Goal: Task Accomplishment & Management: Manage account settings

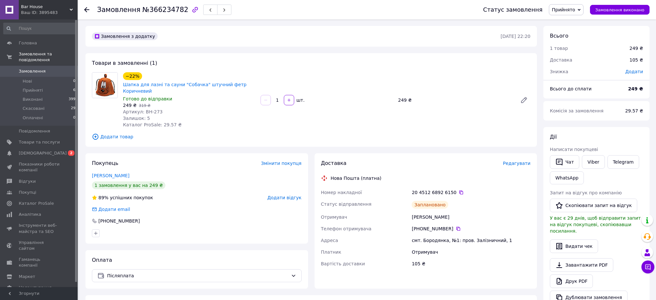
scroll to position [158, 0]
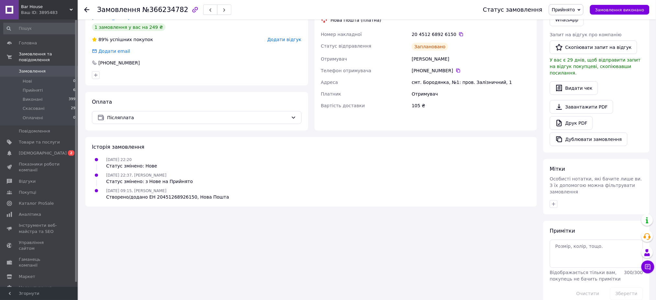
click at [87, 8] on icon at bounding box center [86, 9] width 5 height 5
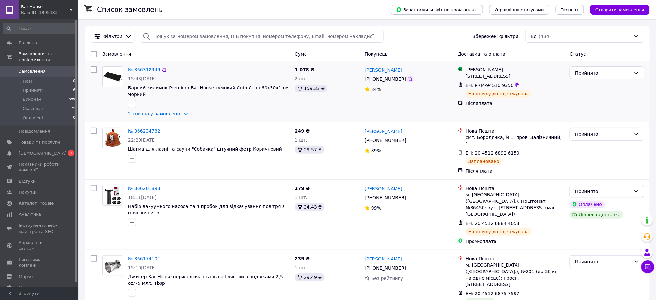
click at [408, 78] on icon at bounding box center [410, 79] width 4 height 4
click at [161, 69] on icon at bounding box center [163, 69] width 5 height 5
click at [137, 67] on link "№ 366318949" at bounding box center [144, 69] width 32 height 5
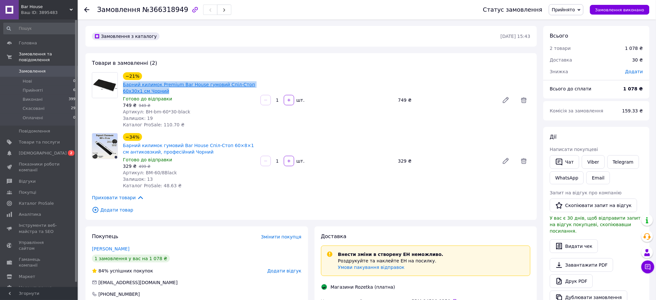
drag, startPoint x: 164, startPoint y: 88, endPoint x: 124, endPoint y: 84, distance: 40.3
click at [124, 84] on span "Барний килимок Premium Bar House гумовий Спіл-Стоп 60х30х1 см Чорний" at bounding box center [189, 87] width 132 height 13
copy link "Барний килимок Premium Bar House гумовий Спіл-Стоп 60х30х1 см Чорний"
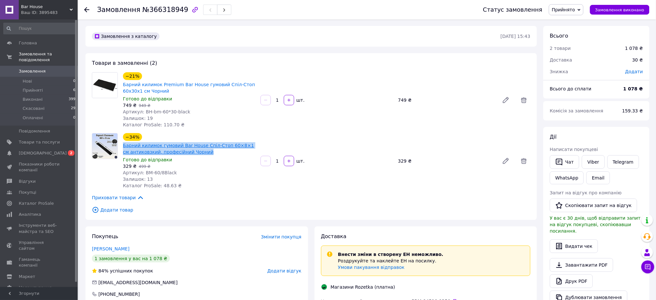
drag, startPoint x: 214, startPoint y: 153, endPoint x: 123, endPoint y: 146, distance: 91.2
click at [123, 146] on span "Барний килимок гумовий Bar House Спіл-Стоп 60×8×1 см антиковзкий, професійний Ч…" at bounding box center [189, 148] width 132 height 13
copy link "Барний килимок гумовий Bar House Спіл-Стоп 60×8×1 см антиковзкий, професійний Ч…"
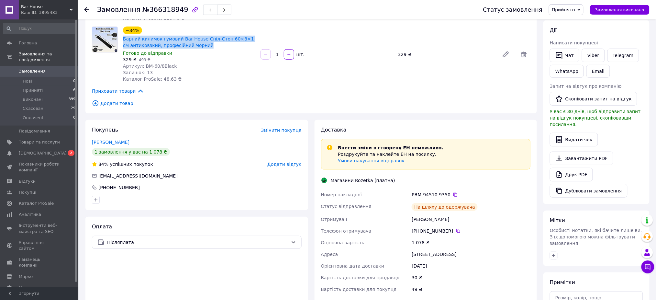
scroll to position [111, 0]
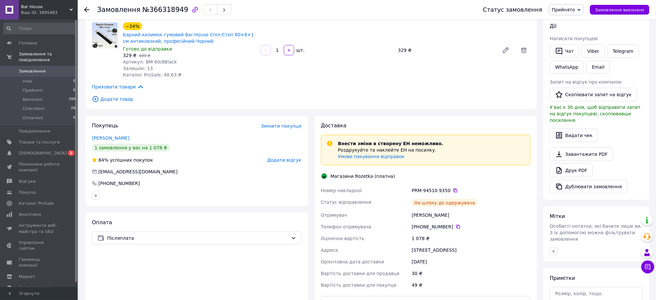
click at [87, 9] on use at bounding box center [86, 9] width 5 height 5
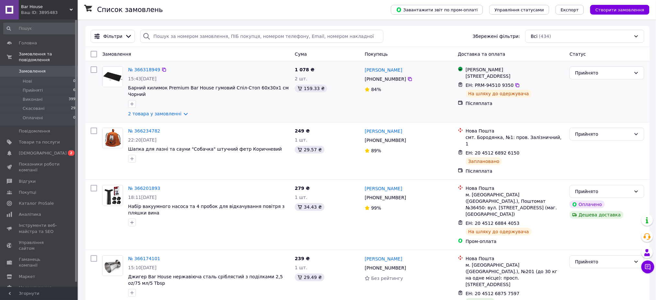
drag, startPoint x: 466, startPoint y: 68, endPoint x: 514, endPoint y: 74, distance: 49.0
click at [514, 74] on div "Магазини [STREET_ADDRESS]" at bounding box center [514, 72] width 101 height 13
click at [466, 67] on div "[PERSON_NAME]" at bounding box center [515, 69] width 99 height 6
drag, startPoint x: 466, startPoint y: 67, endPoint x: 523, endPoint y: 75, distance: 57.2
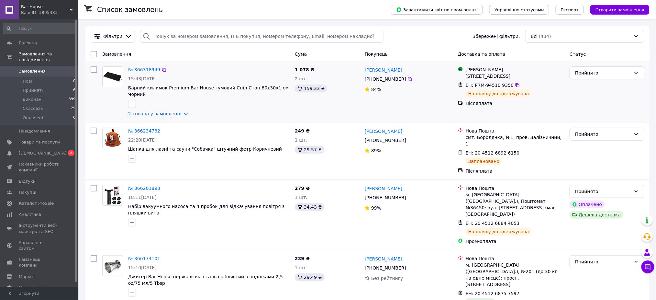
click at [523, 75] on div "Магазини [STREET_ADDRESS]" at bounding box center [514, 72] width 101 height 13
copy div "Магазини [STREET_ADDRESS]"
click at [402, 106] on div "[PERSON_NAME] [PHONE_NUMBER]%" at bounding box center [408, 92] width 93 height 56
click at [515, 83] on icon at bounding box center [517, 85] width 4 height 4
click at [137, 69] on link "№ 366318949" at bounding box center [144, 69] width 32 height 5
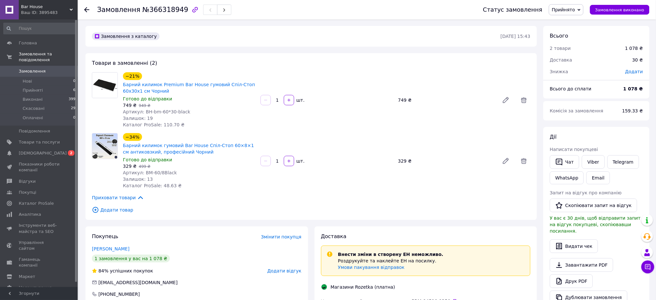
click at [87, 7] on icon at bounding box center [86, 9] width 5 height 5
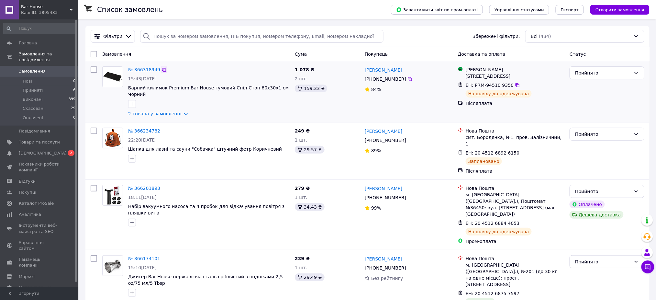
click at [162, 68] on icon at bounding box center [164, 70] width 4 height 4
click at [408, 77] on icon at bounding box center [410, 79] width 4 height 4
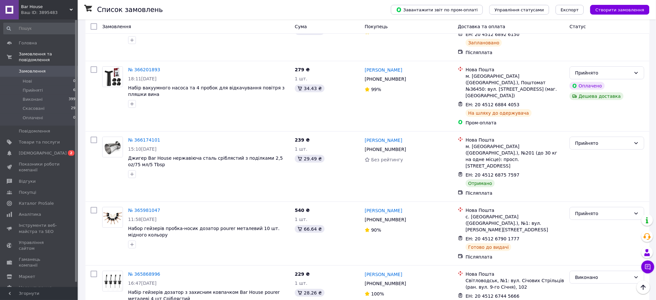
scroll to position [125, 0]
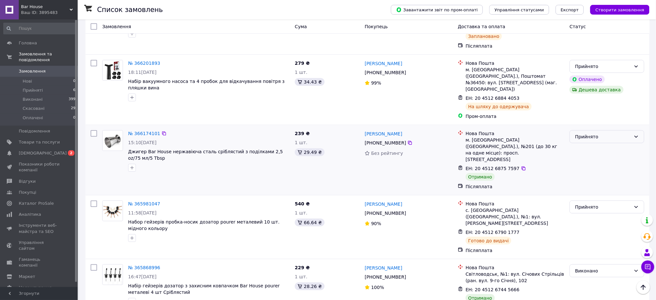
click at [588, 133] on div "Прийнято" at bounding box center [603, 136] width 56 height 7
click at [584, 122] on li "Виконано" at bounding box center [607, 125] width 74 height 12
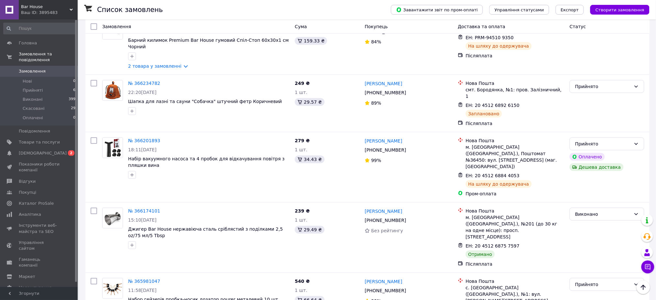
scroll to position [39, 0]
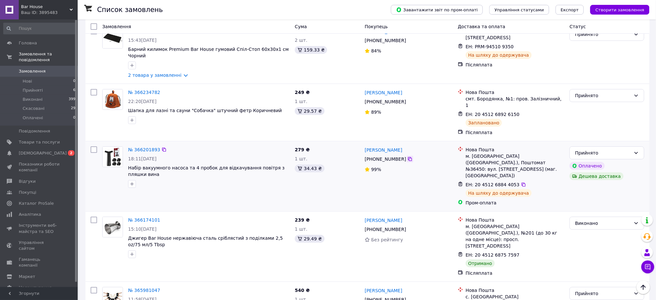
click at [407, 156] on div at bounding box center [410, 159] width 6 height 6
click at [408, 157] on icon at bounding box center [410, 159] width 4 height 4
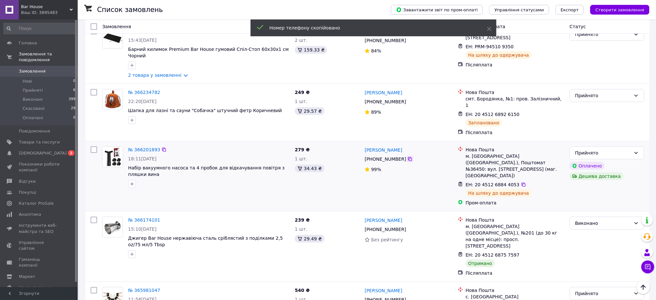
click at [407, 156] on icon at bounding box center [409, 158] width 5 height 5
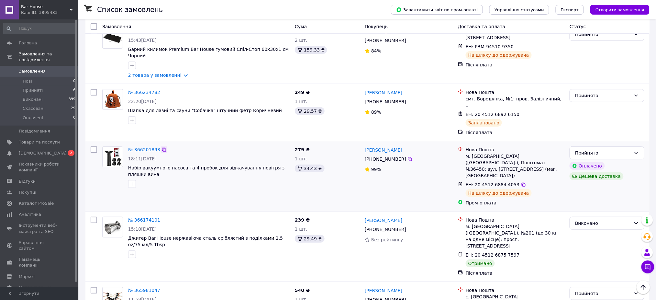
click at [161, 146] on div at bounding box center [164, 149] width 6 height 6
click at [161, 147] on icon at bounding box center [163, 149] width 5 height 5
drag, startPoint x: 143, startPoint y: 160, endPoint x: 130, endPoint y: 154, distance: 14.8
click at [130, 164] on span "Набір вакуумного насоса та 4 пробок для відкачування повітря з пляшки вина" at bounding box center [208, 170] width 161 height 13
click at [142, 164] on span "Набір вакуумного насоса та 4 пробок для відкачування повітря з пляшки вина" at bounding box center [208, 170] width 161 height 13
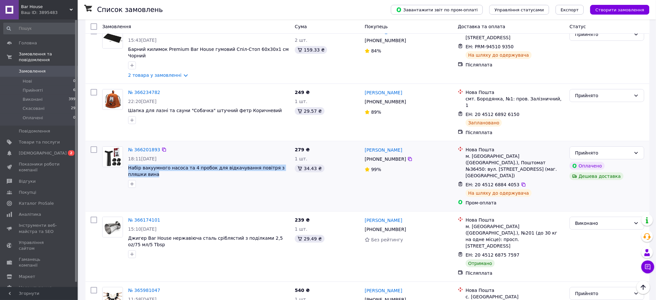
drag, startPoint x: 142, startPoint y: 161, endPoint x: 127, endPoint y: 154, distance: 16.5
click at [127, 154] on div "№ 366201893 18:11[DATE] Набір вакуумного насоса та 4 пробок для відкачування по…" at bounding box center [209, 167] width 167 height 47
copy span "Набір вакуумного насоса та 4 пробок для відкачування повітря з пляшки вина"
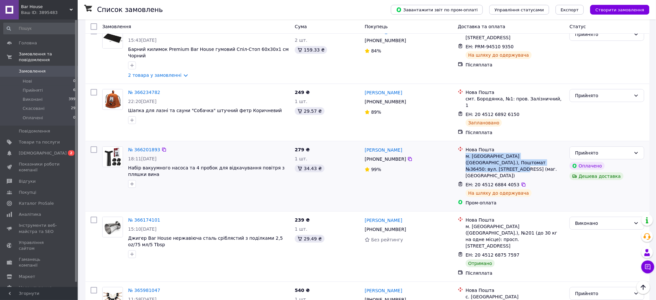
drag, startPoint x: 466, startPoint y: 143, endPoint x: 536, endPoint y: 149, distance: 69.8
click at [536, 153] on div "м. [GEOGRAPHIC_DATA] ([GEOGRAPHIC_DATA].), Поштомат №36450: вул. [STREET_ADDRES…" at bounding box center [515, 166] width 99 height 26
copy div "м. [GEOGRAPHIC_DATA] ([GEOGRAPHIC_DATA].), Поштомат №36450: вул. [STREET_ADDRES…"
click at [521, 182] on icon at bounding box center [523, 184] width 5 height 5
click at [137, 147] on link "№ 366201893" at bounding box center [144, 149] width 32 height 5
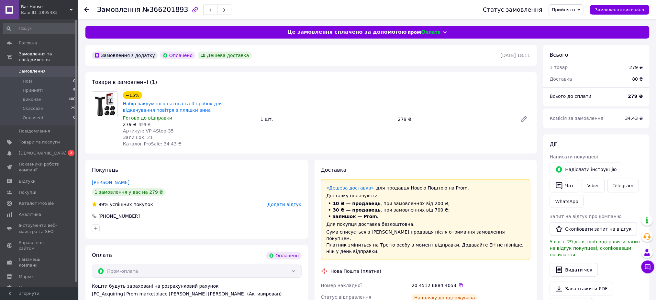
click at [86, 8] on use at bounding box center [86, 9] width 5 height 5
